Goal: Task Accomplishment & Management: Use online tool/utility

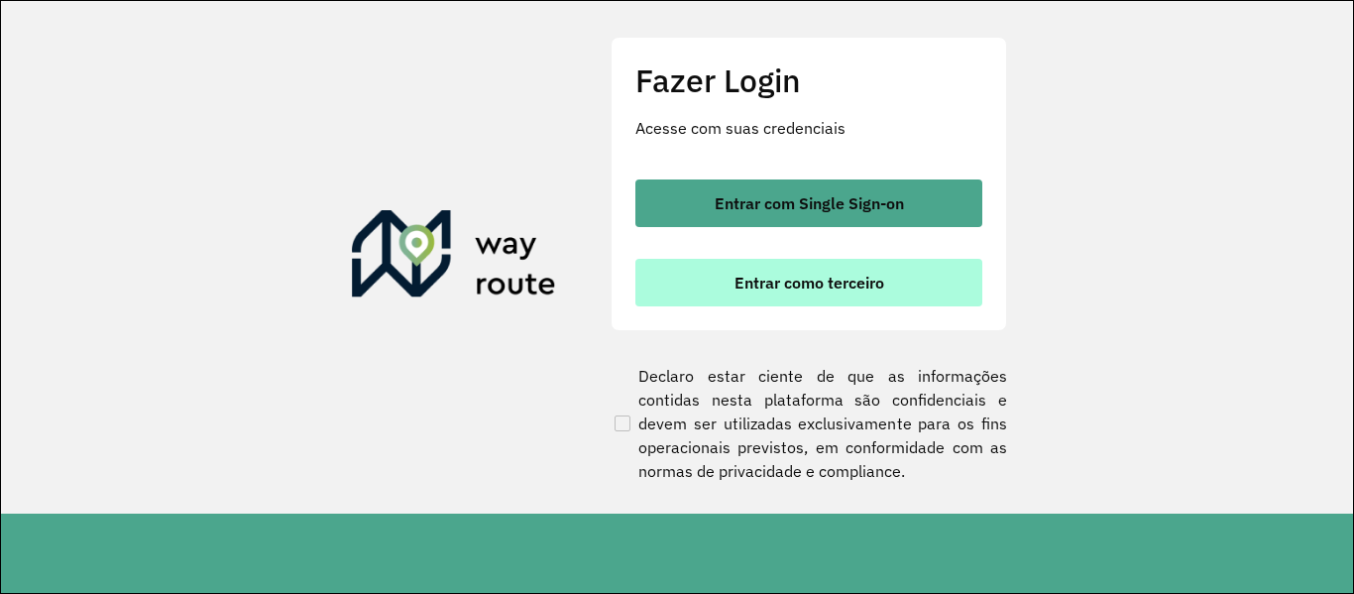
click at [827, 296] on button "Entrar como terceiro" at bounding box center [808, 283] width 347 height 48
click at [837, 298] on button "Entrar como terceiro" at bounding box center [808, 283] width 347 height 48
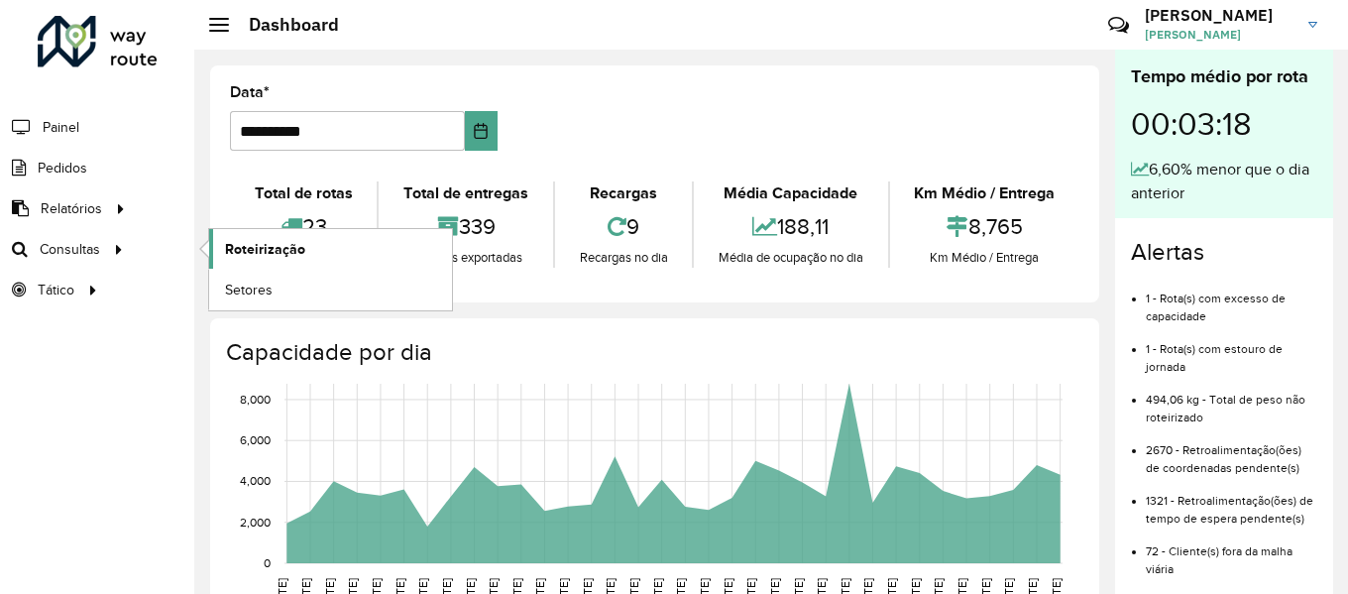
click at [279, 252] on span "Roteirização" at bounding box center [265, 249] width 80 height 21
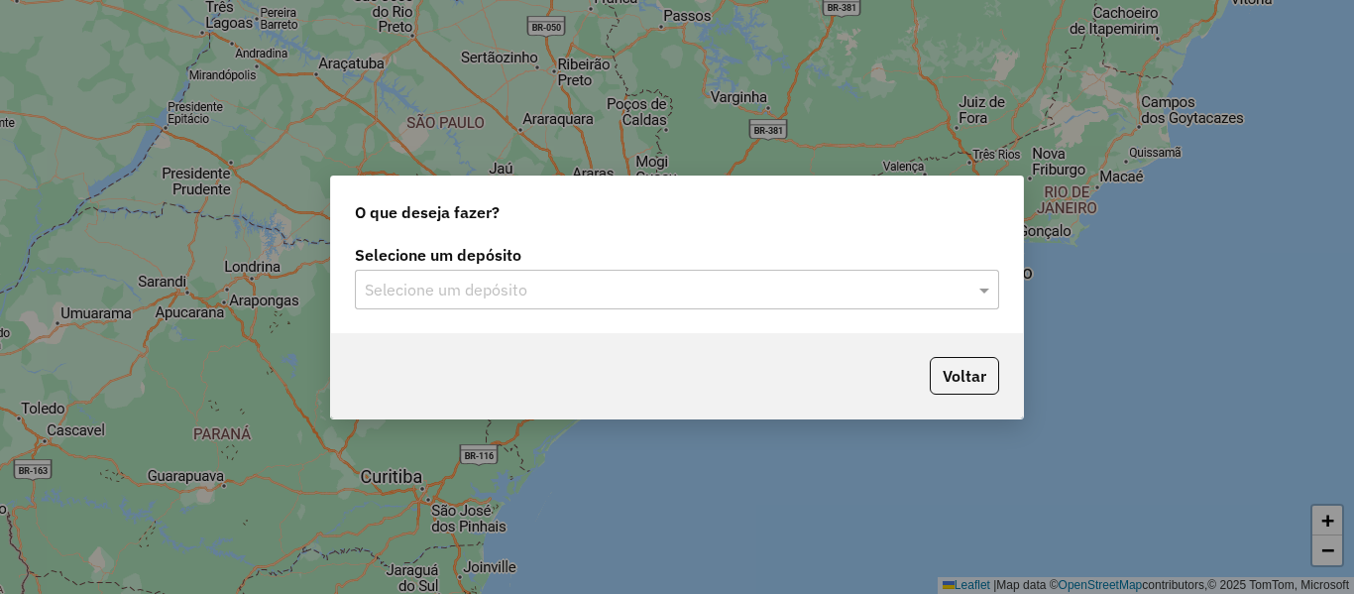
click at [576, 305] on div "Selecione um depósito" at bounding box center [677, 290] width 644 height 40
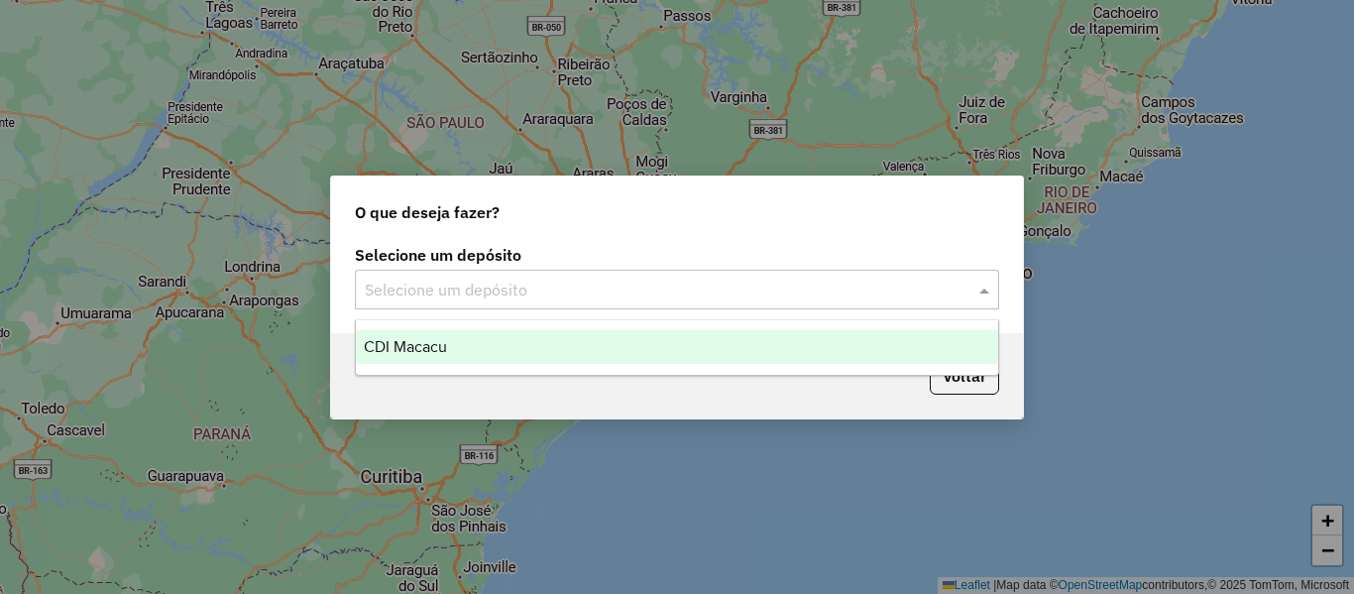
click at [495, 334] on div "CDI Macacu" at bounding box center [677, 347] width 642 height 34
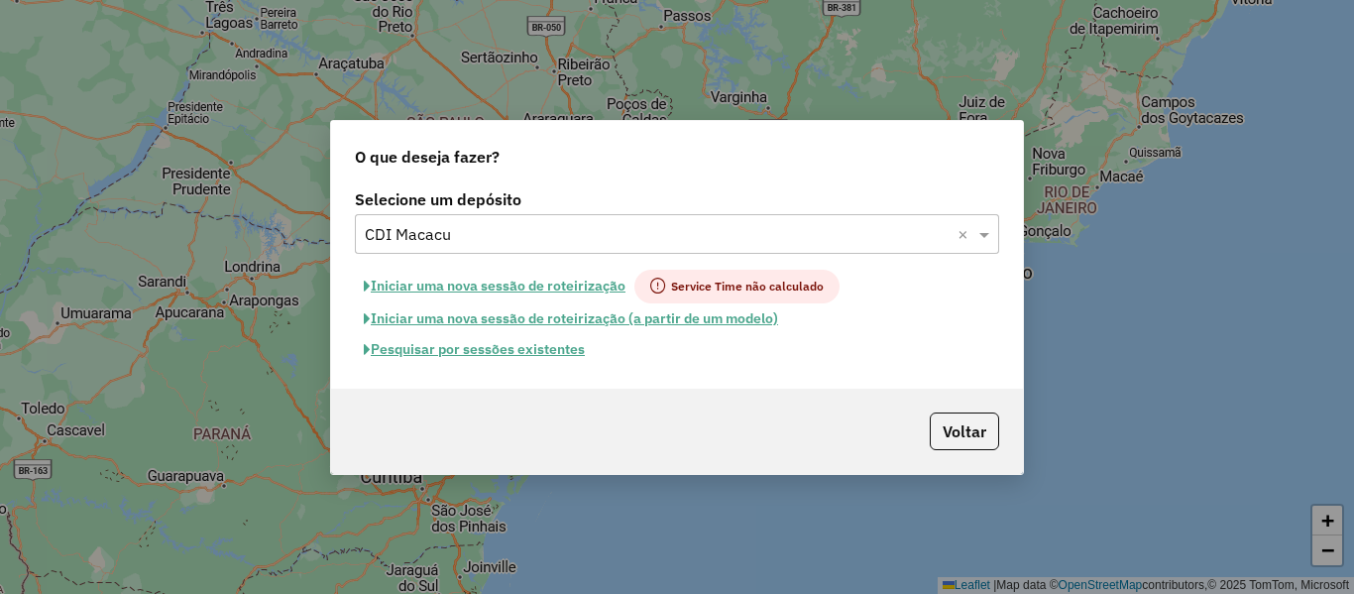
click at [616, 223] on input "text" at bounding box center [657, 235] width 585 height 24
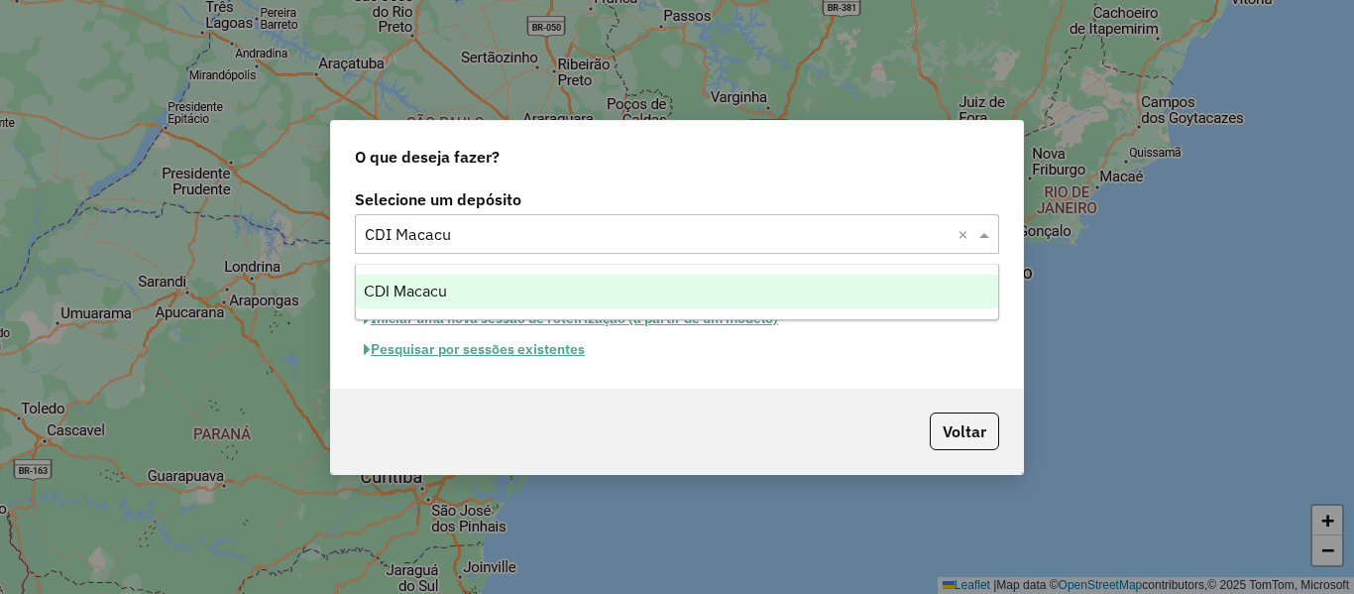
click at [517, 278] on div "CDI Macacu" at bounding box center [677, 292] width 642 height 34
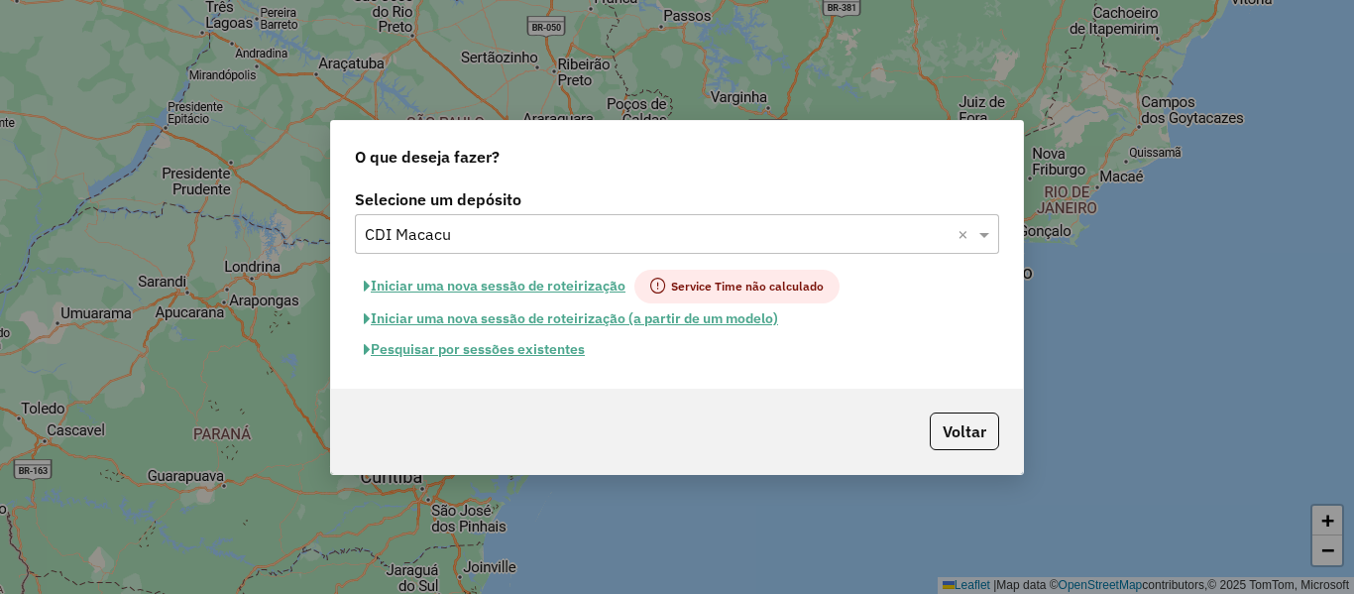
click at [524, 348] on button "Pesquisar por sessões existentes" at bounding box center [474, 349] width 239 height 31
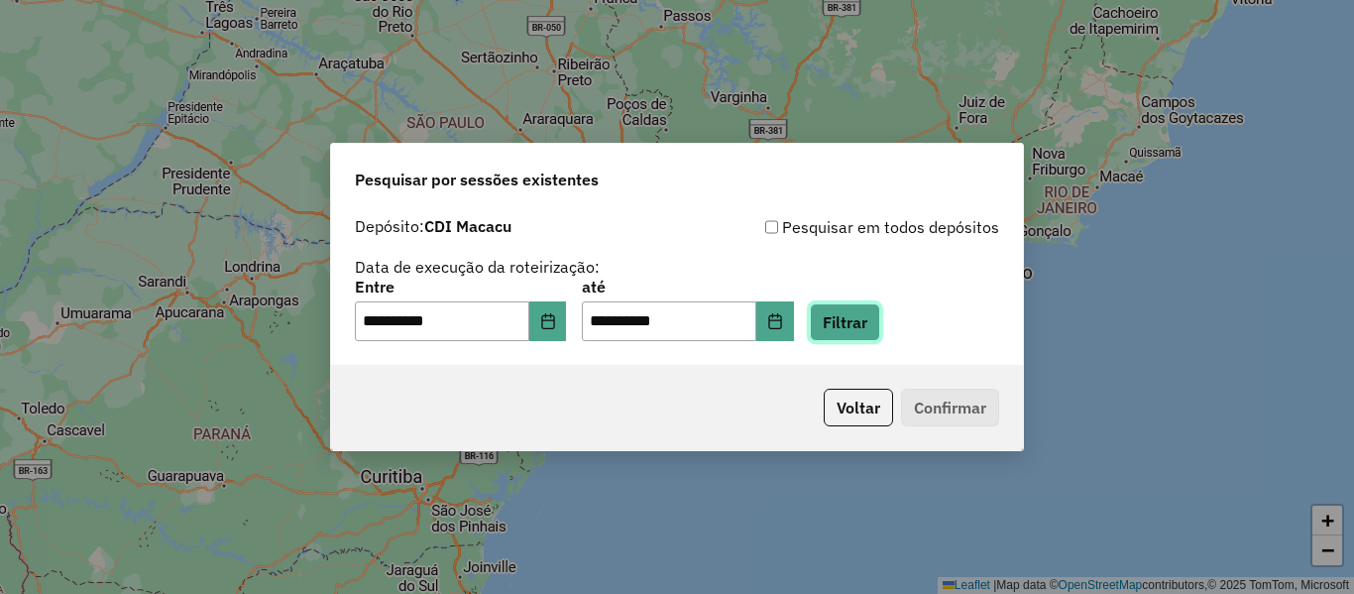
click at [857, 329] on button "Filtrar" at bounding box center [845, 322] width 70 height 38
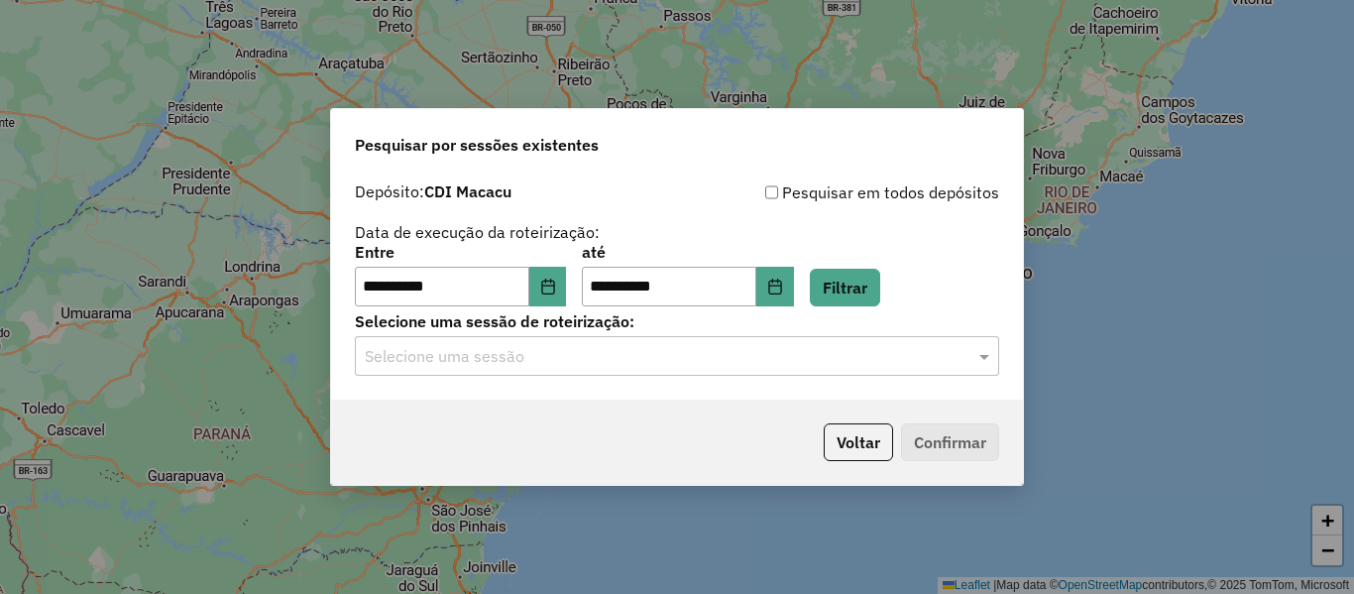
click at [819, 362] on input "text" at bounding box center [657, 357] width 585 height 24
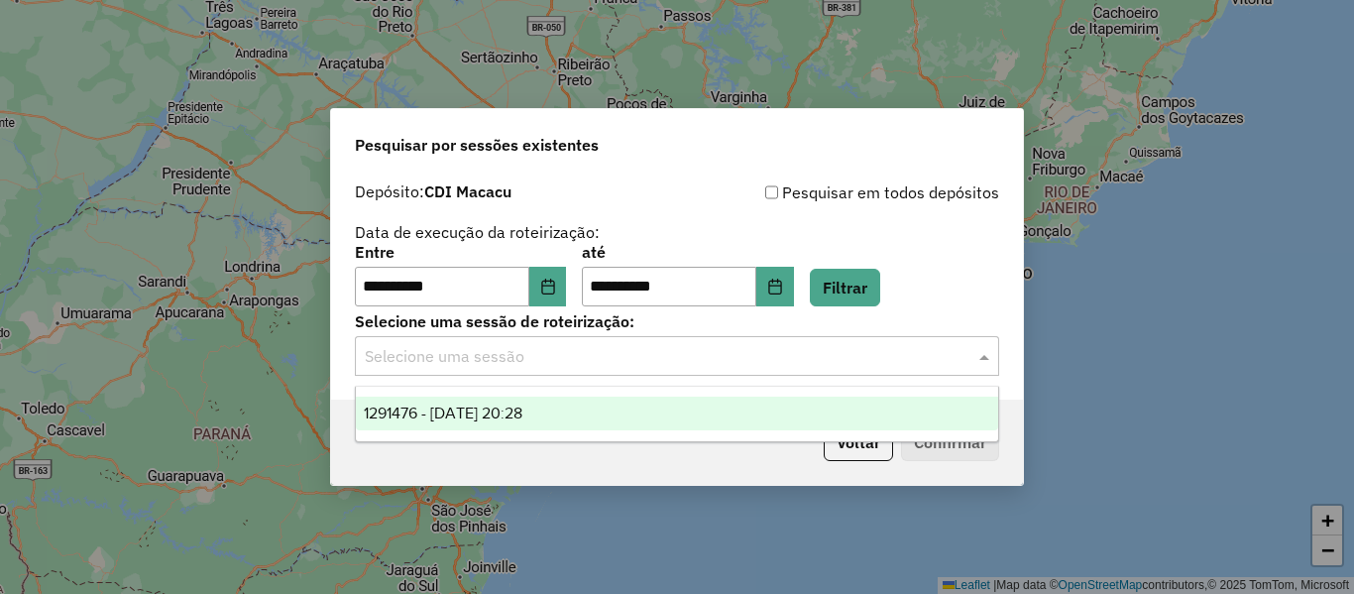
drag, startPoint x: 620, startPoint y: 404, endPoint x: 878, endPoint y: 488, distance: 270.8
click at [621, 404] on div "1291476 - 09/10/2025 20:28" at bounding box center [677, 413] width 642 height 34
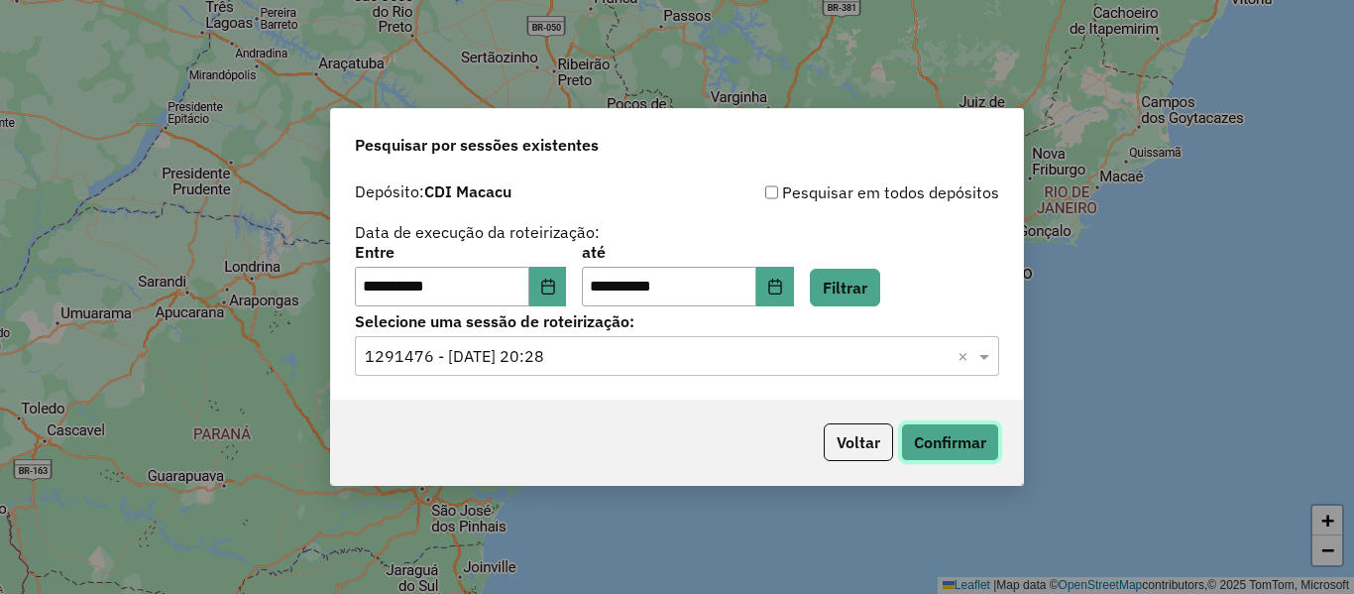
click at [971, 446] on button "Confirmar" at bounding box center [950, 442] width 98 height 38
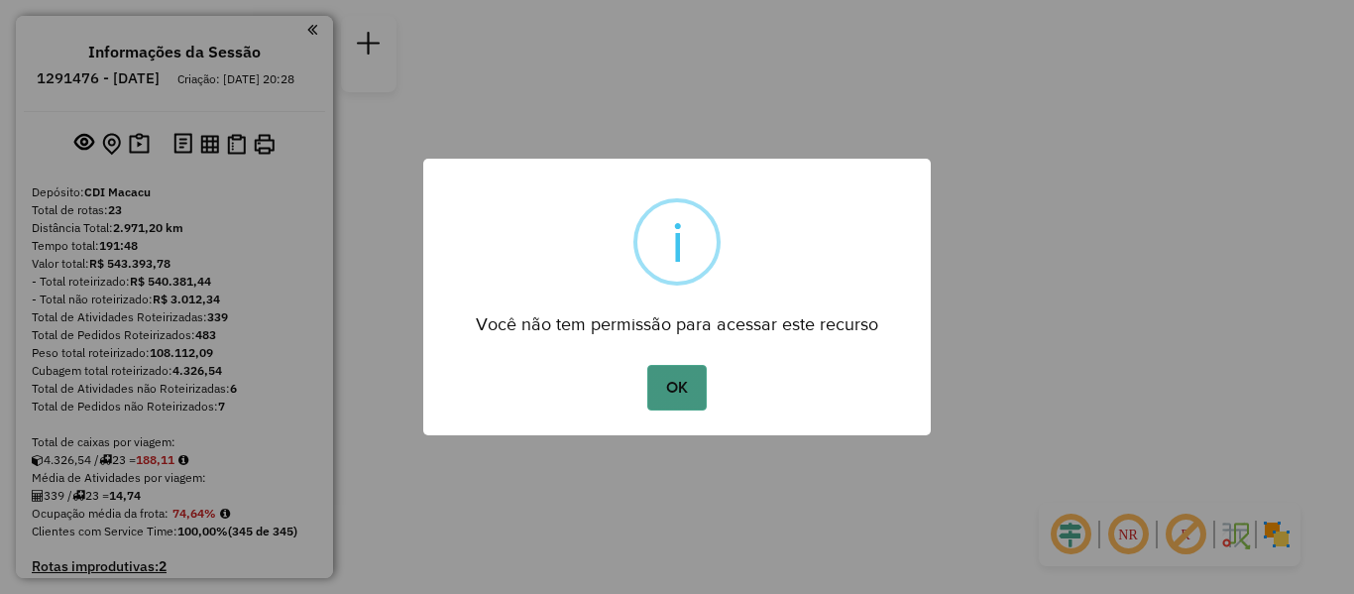
click at [660, 398] on button "OK" at bounding box center [676, 388] width 58 height 46
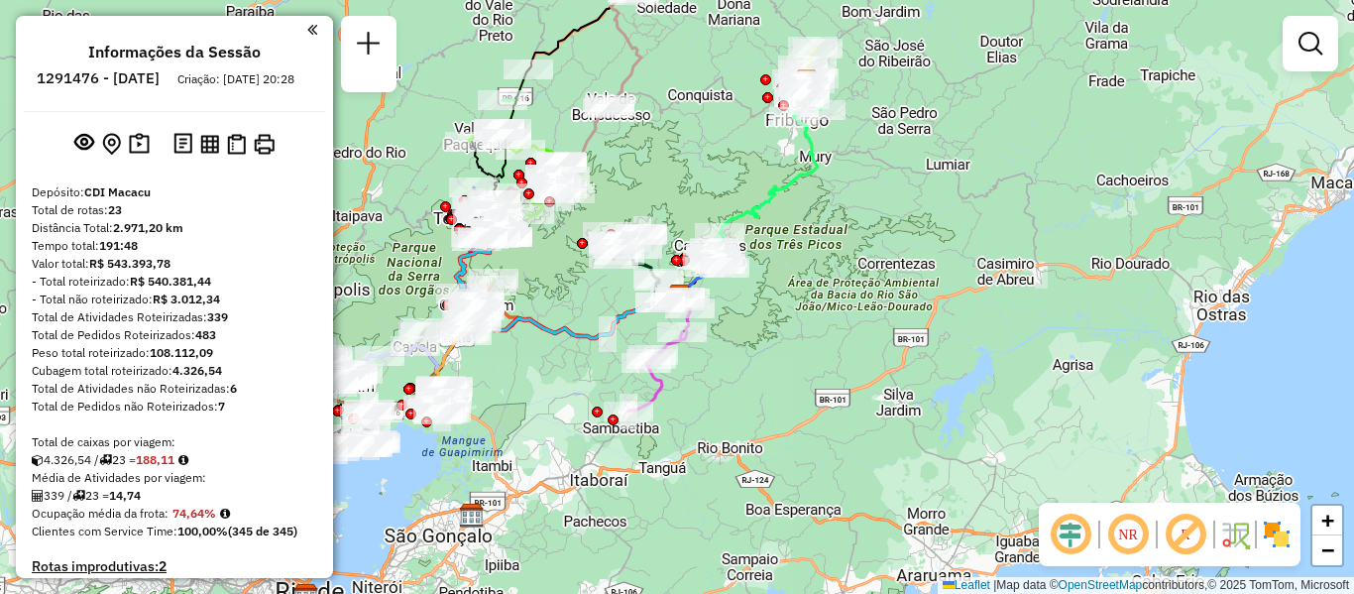
drag, startPoint x: 954, startPoint y: 275, endPoint x: 991, endPoint y: 275, distance: 36.7
click at [989, 275] on div "Janela de atendimento Grade de atendimento Capacidade Transportadoras Veículos …" at bounding box center [677, 297] width 1354 height 594
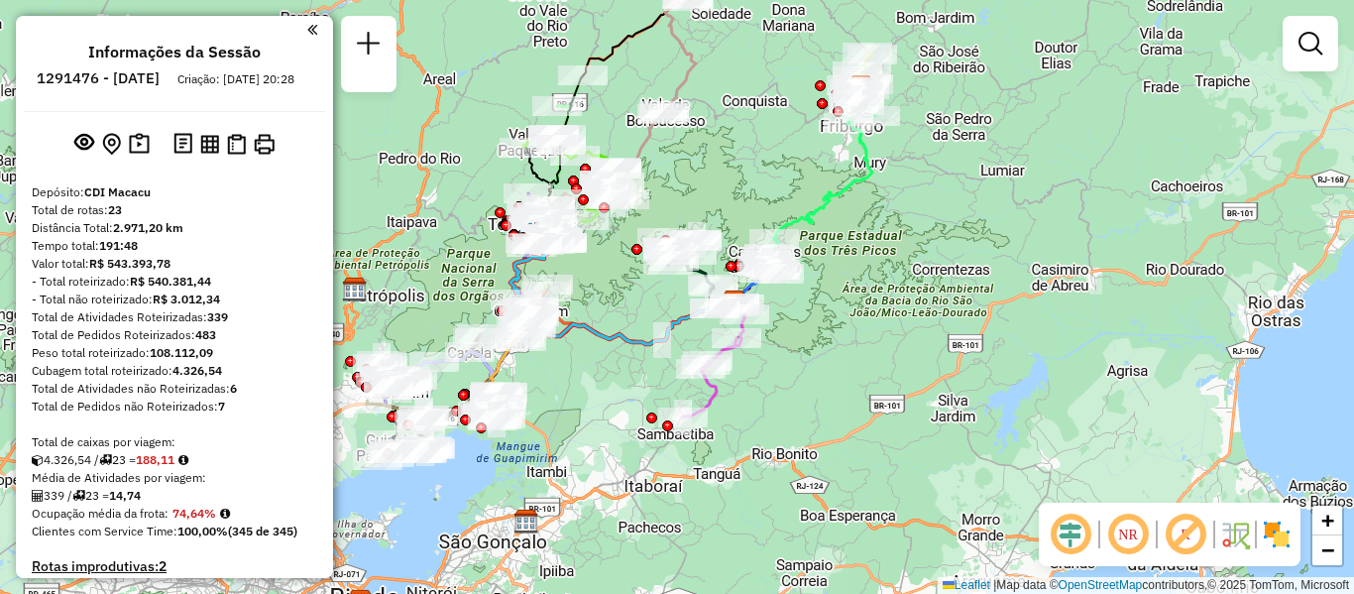
drag, startPoint x: 992, startPoint y: 275, endPoint x: 1020, endPoint y: 281, distance: 28.6
click at [1020, 281] on div "Janela de atendimento Grade de atendimento Capacidade Transportadoras Veículos …" at bounding box center [677, 297] width 1354 height 594
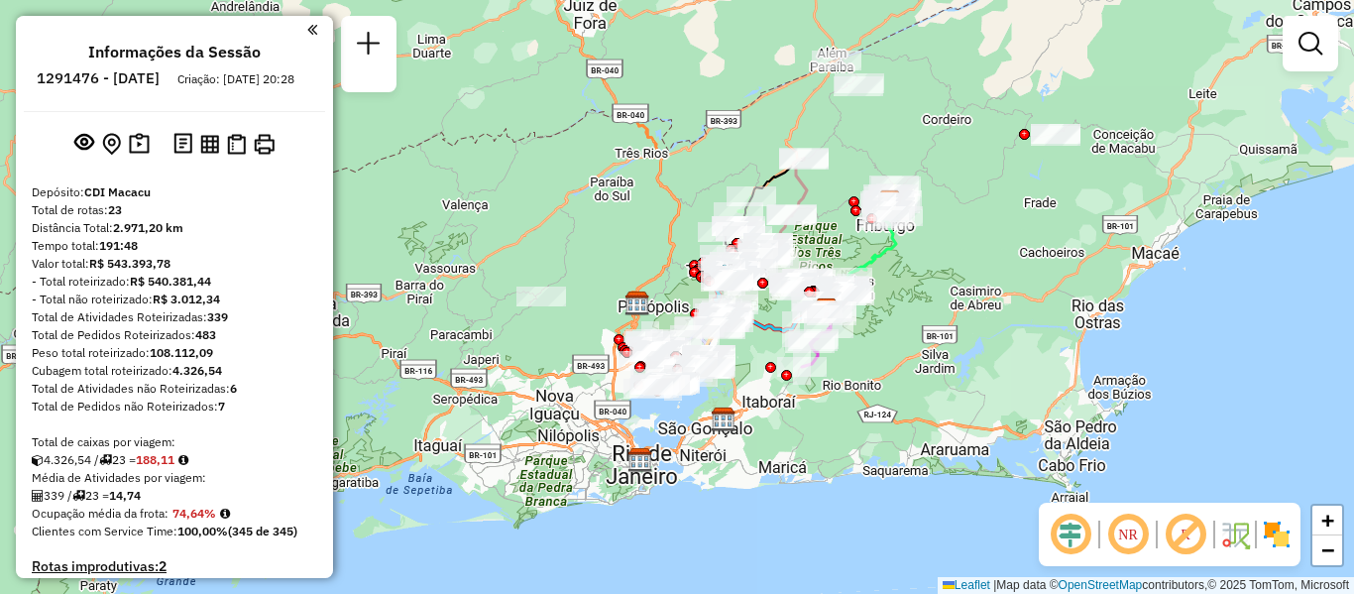
drag, startPoint x: 947, startPoint y: 337, endPoint x: 932, endPoint y: 342, distance: 16.6
click at [932, 342] on div "Janela de atendimento Grade de atendimento Capacidade Transportadoras Veículos …" at bounding box center [677, 297] width 1354 height 594
click at [994, 254] on div "Janela de atendimento Grade de atendimento Capacidade Transportadoras Veículos …" at bounding box center [677, 297] width 1354 height 594
click at [994, 269] on div "Janela de atendimento Grade de atendimento Capacidade Transportadoras Veículos …" at bounding box center [677, 297] width 1354 height 594
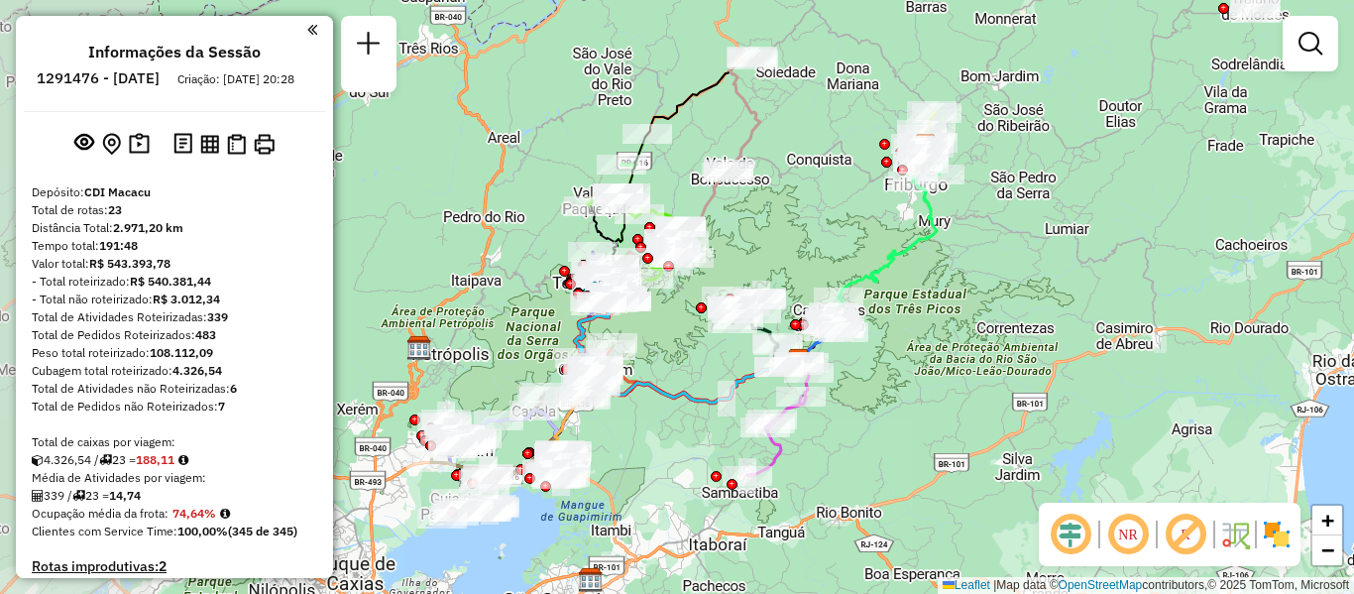
drag, startPoint x: 620, startPoint y: 307, endPoint x: 1134, endPoint y: 135, distance: 541.5
click at [1134, 135] on div "Janela de atendimento Grade de atendimento Capacidade Transportadoras Veículos …" at bounding box center [677, 297] width 1354 height 594
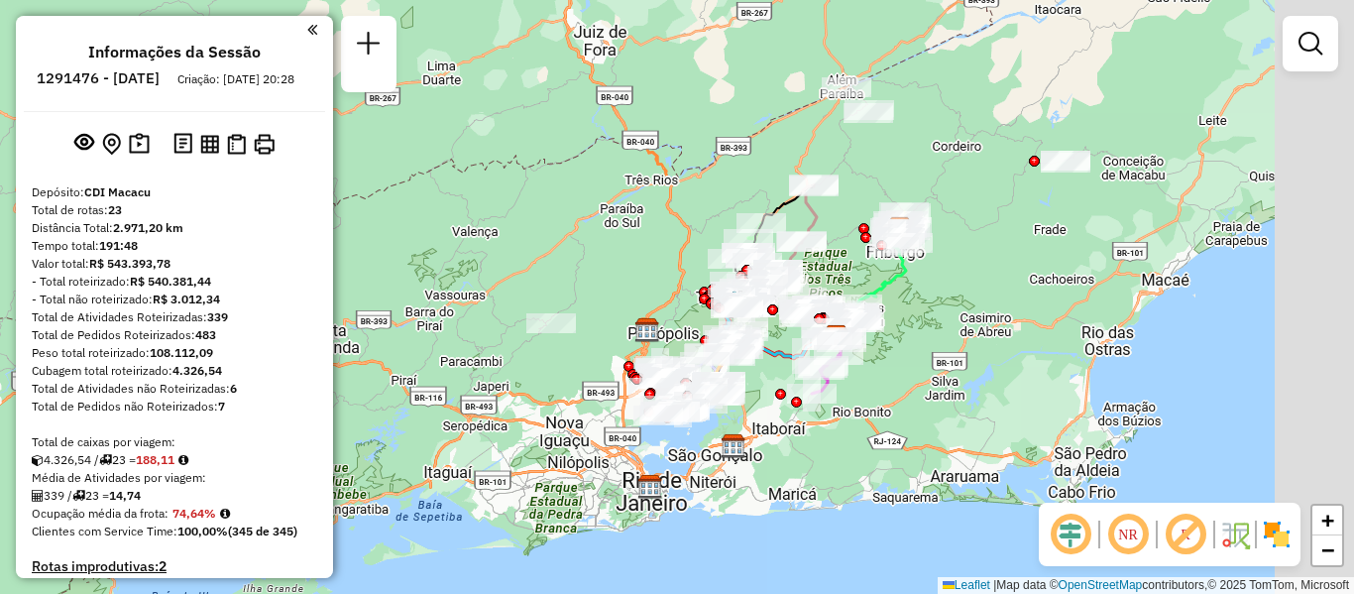
click at [989, 320] on div "Janela de atendimento Grade de atendimento Capacidade Transportadoras Veículos …" at bounding box center [677, 297] width 1354 height 594
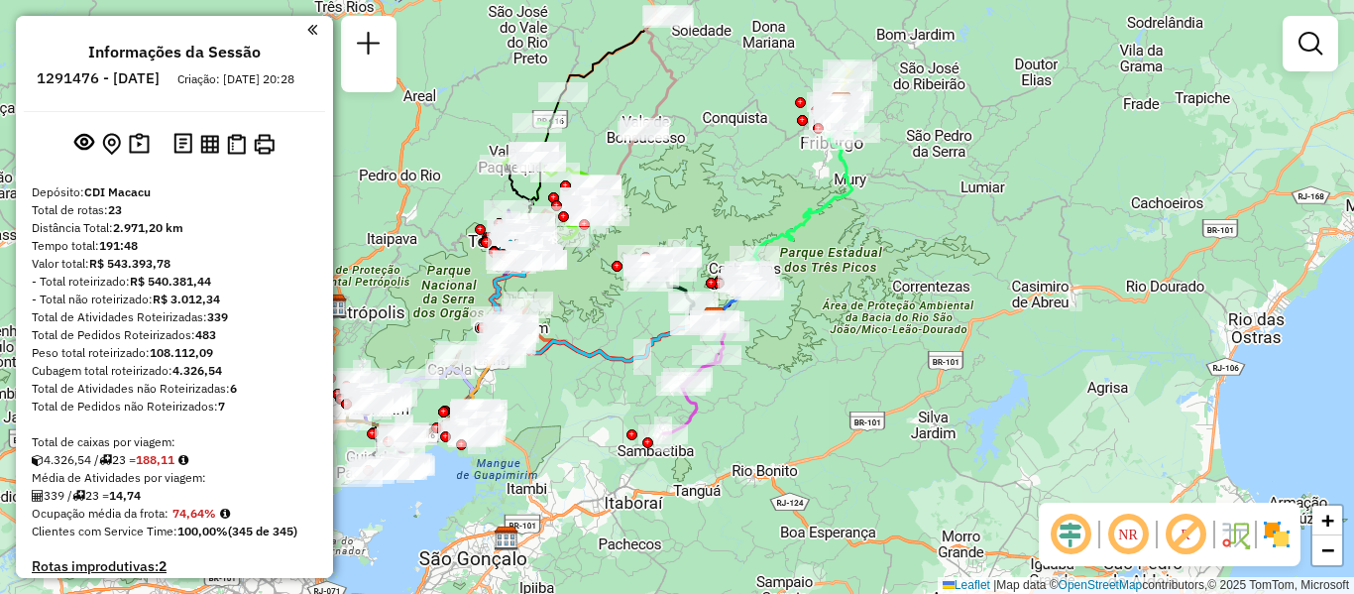
click at [833, 380] on div "Janela de atendimento Grade de atendimento Capacidade Transportadoras Veículos …" at bounding box center [677, 297] width 1354 height 594
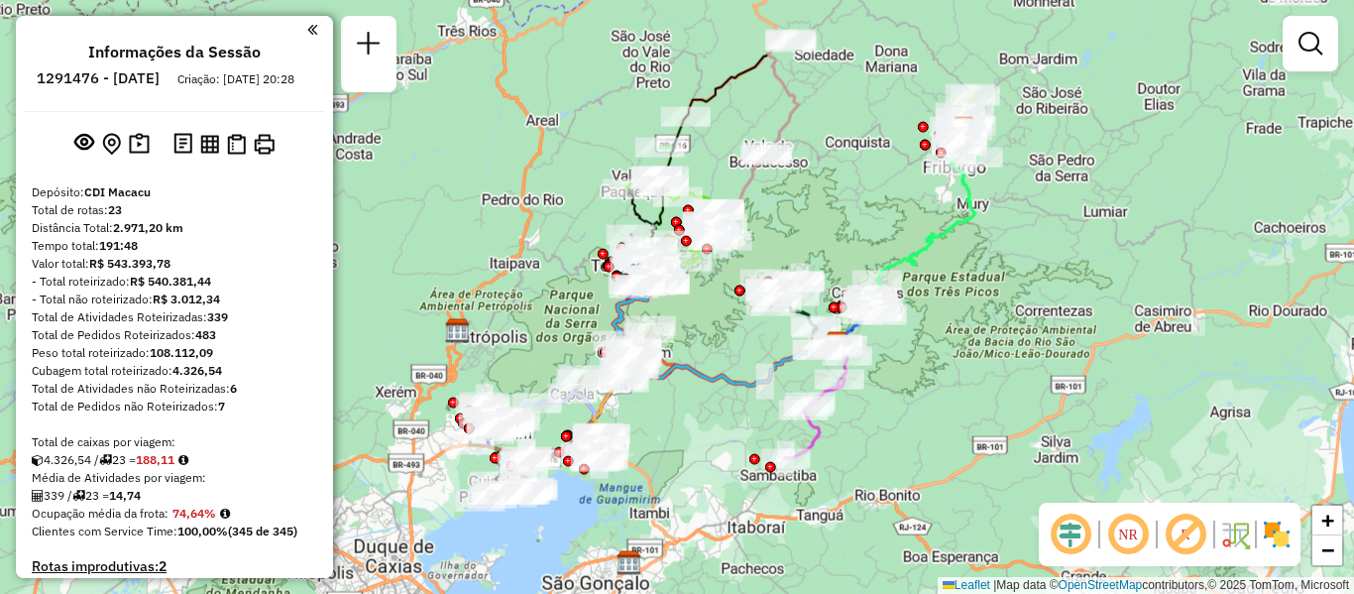
drag, startPoint x: 873, startPoint y: 390, endPoint x: 943, endPoint y: 399, distance: 70.9
click at [943, 399] on div "Janela de atendimento Grade de atendimento Capacidade Transportadoras Veículos …" at bounding box center [677, 297] width 1354 height 594
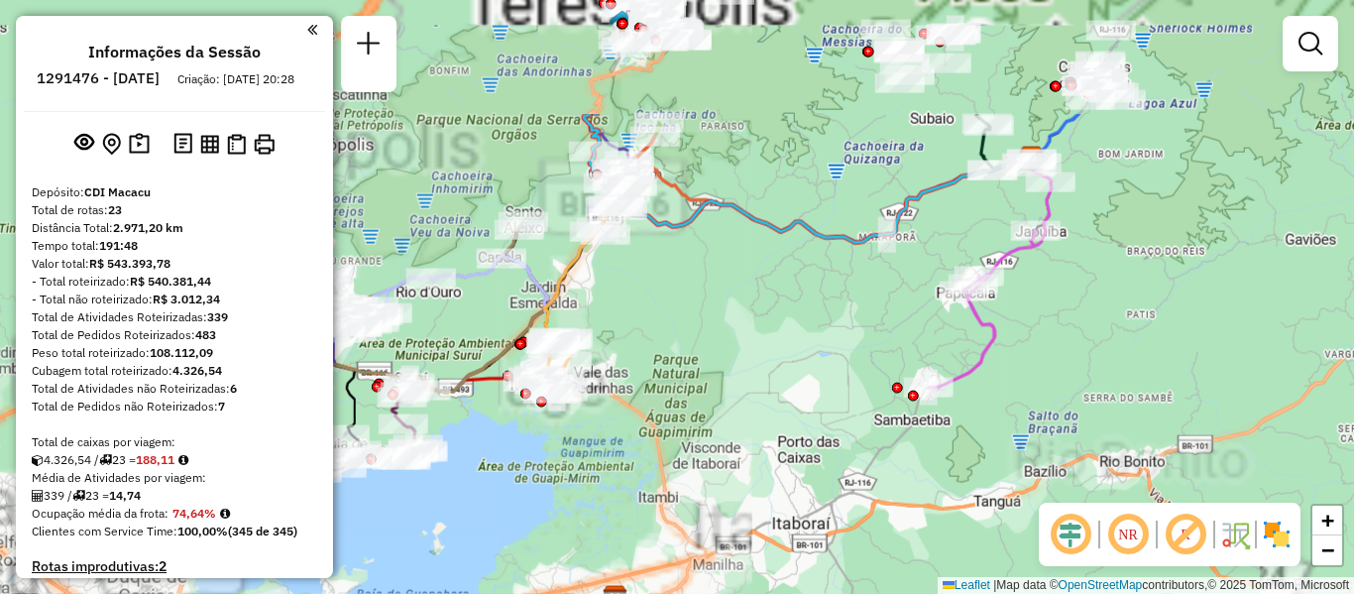
drag, startPoint x: 727, startPoint y: 311, endPoint x: 841, endPoint y: 478, distance: 201.8
click at [841, 478] on div "Janela de atendimento Grade de atendimento Capacidade Transportadoras Veículos …" at bounding box center [677, 297] width 1354 height 594
